Goal: Transaction & Acquisition: Purchase product/service

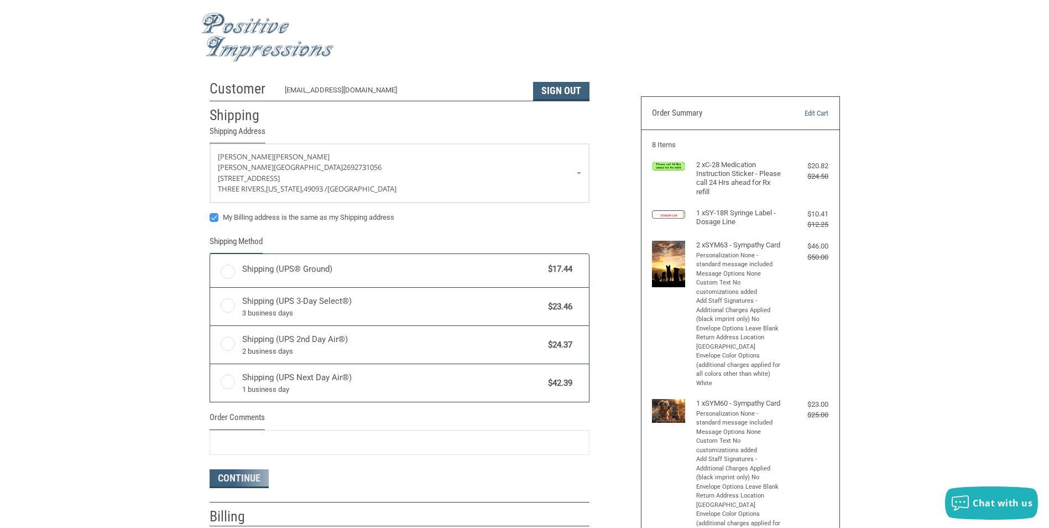
radio input "true"
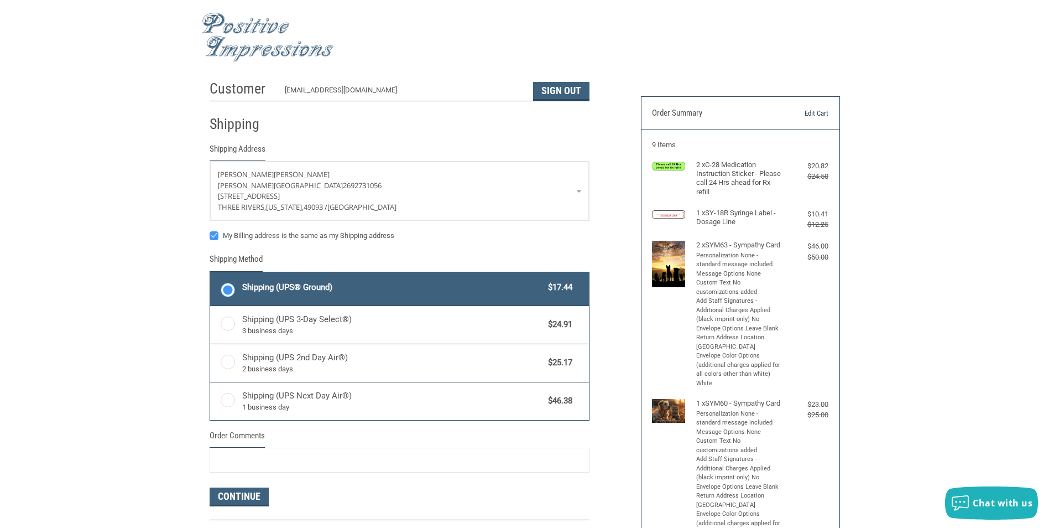
click at [812, 113] on link "Edit Cart" at bounding box center [800, 113] width 56 height 11
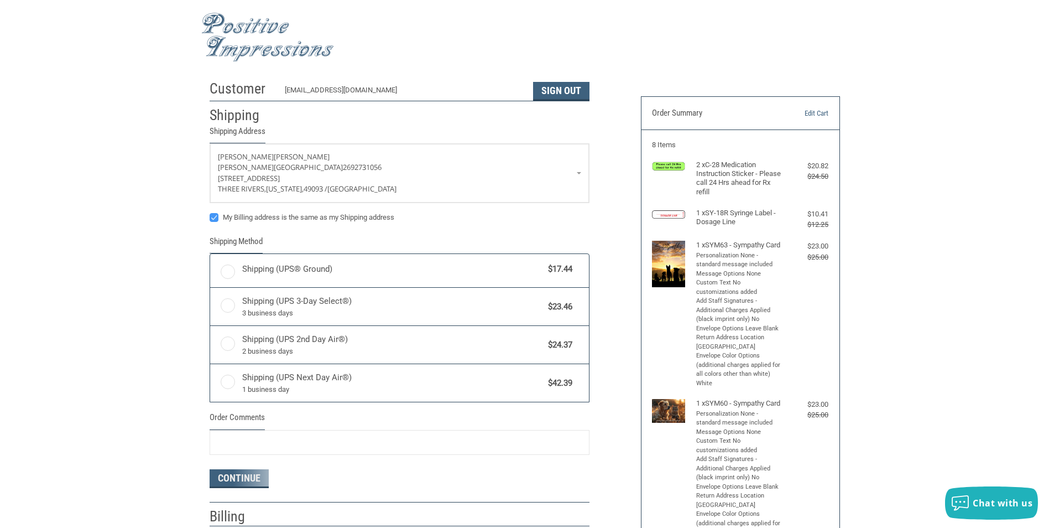
radio input "true"
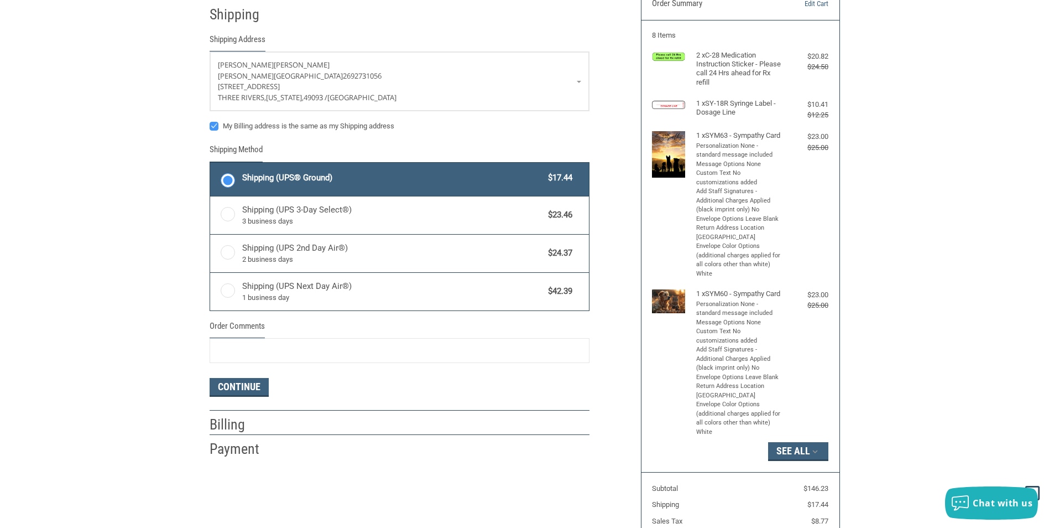
scroll to position [111, 0]
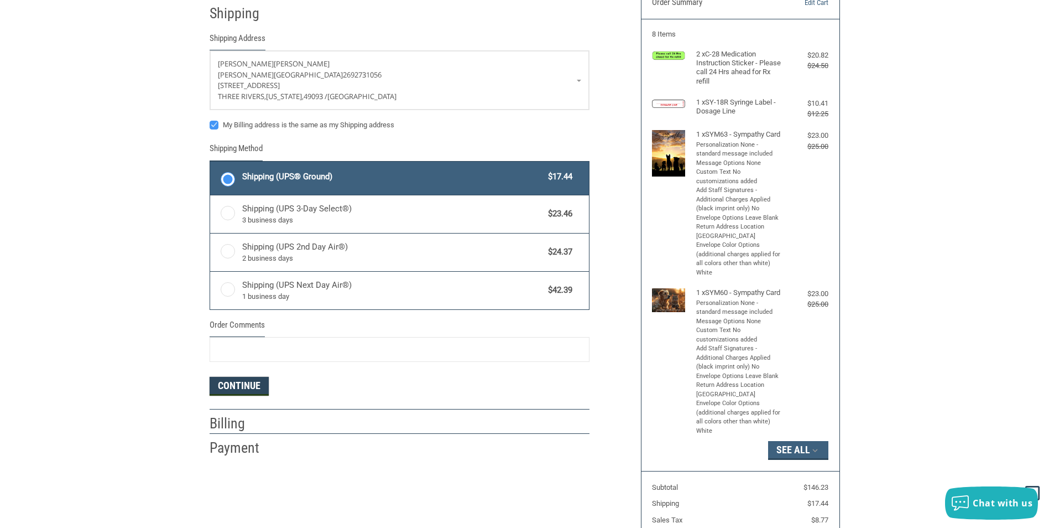
click at [252, 384] on button "Continue" at bounding box center [239, 386] width 59 height 19
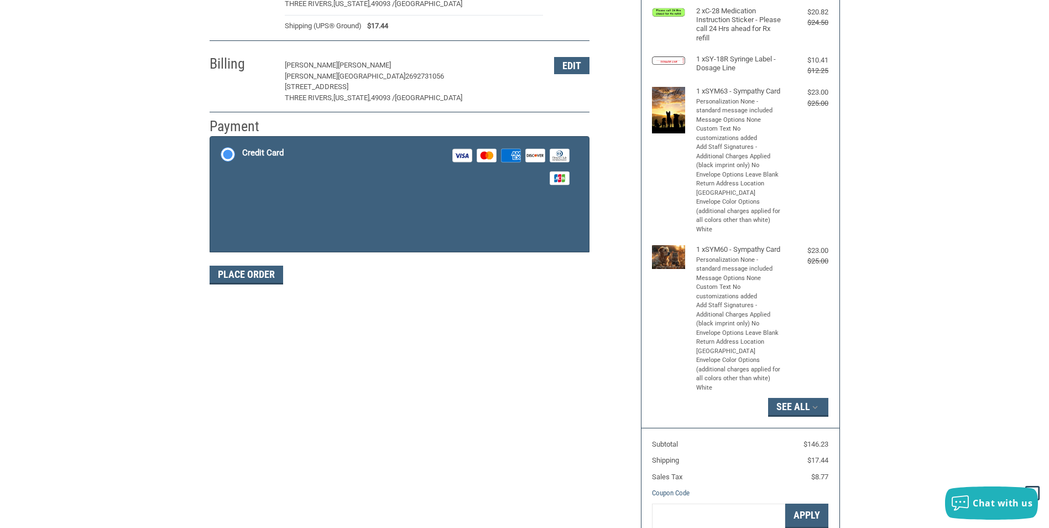
scroll to position [161, 0]
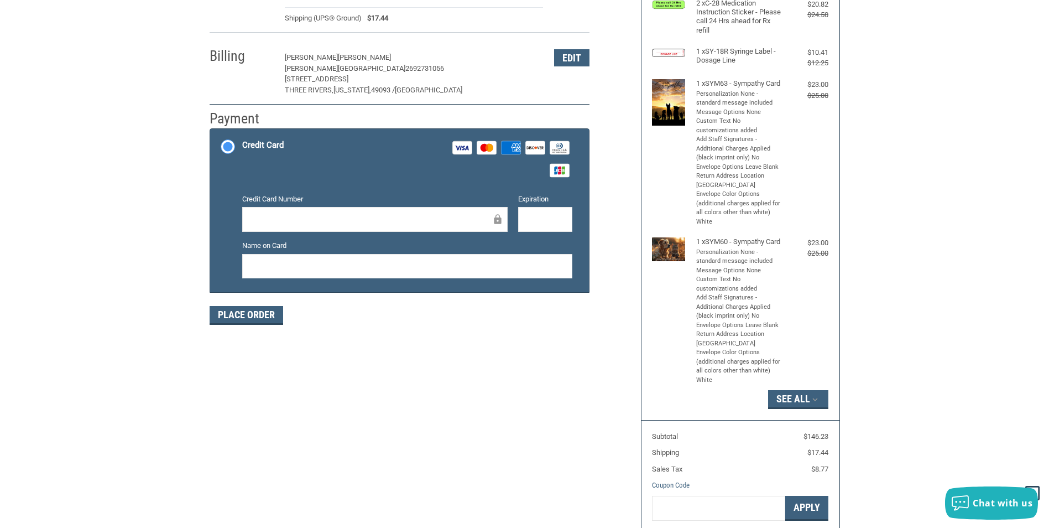
click at [436, 67] on p "Hedges veterinary hospital 2692731056" at bounding box center [414, 68] width 258 height 11
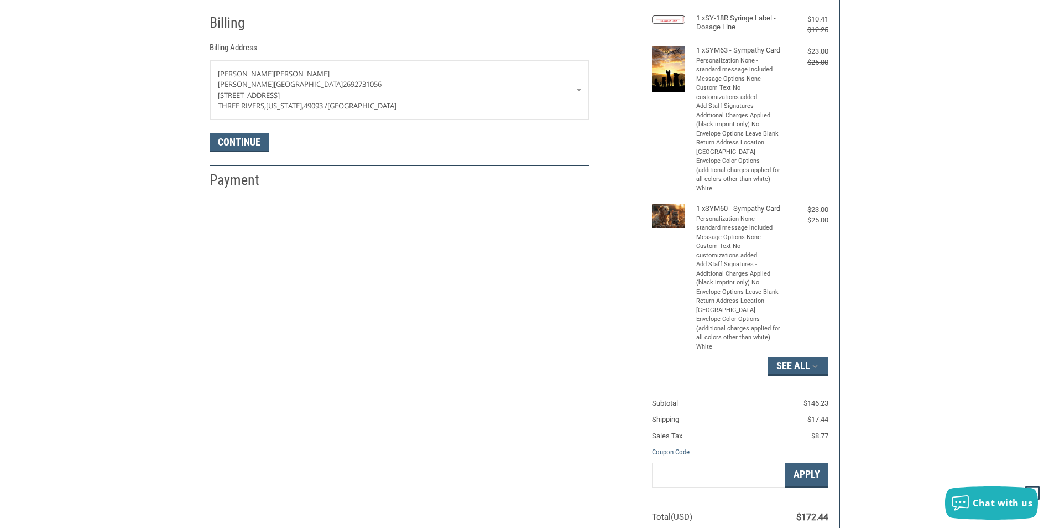
scroll to position [195, 0]
drag, startPoint x: 221, startPoint y: 144, endPoint x: 199, endPoint y: 148, distance: 22.4
click at [221, 144] on button "Continue" at bounding box center [239, 142] width 59 height 19
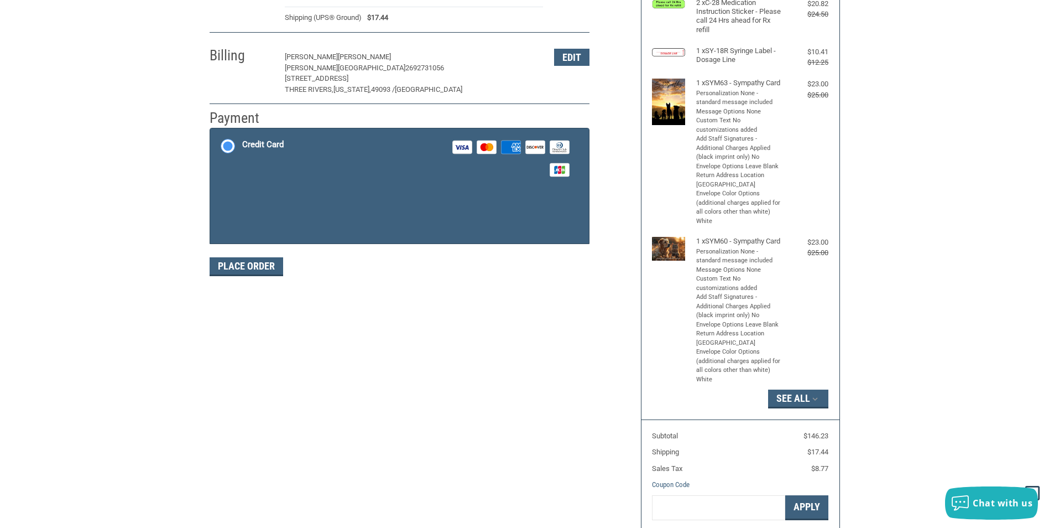
scroll to position [161, 0]
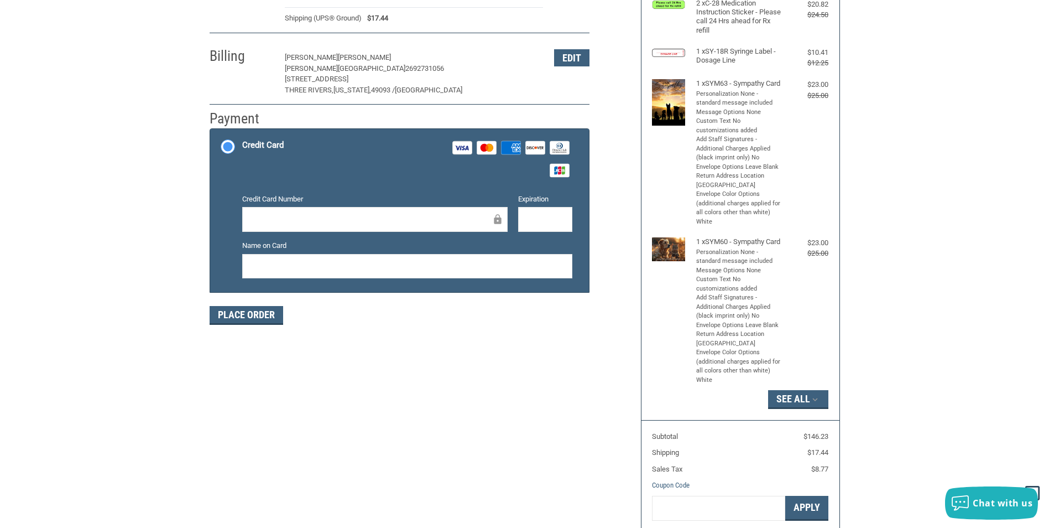
click at [138, 241] on div "Customer shannonhochstetler20@gmail.com Sign Out Shipping Shannon Hedges Hedges…" at bounding box center [524, 245] width 1049 height 665
